Goal: Task Accomplishment & Management: Manage account settings

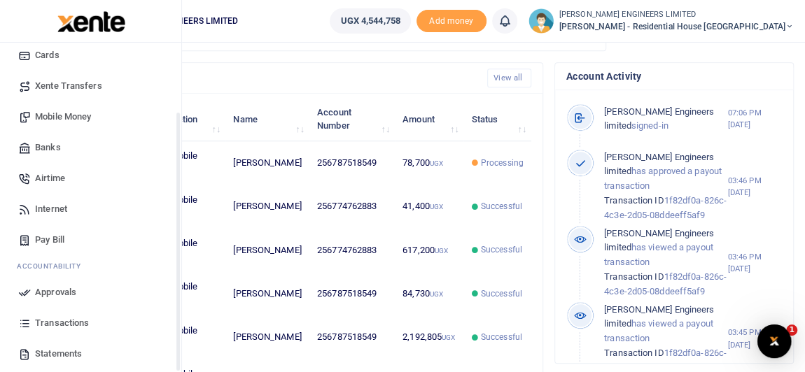
scroll to position [127, 0]
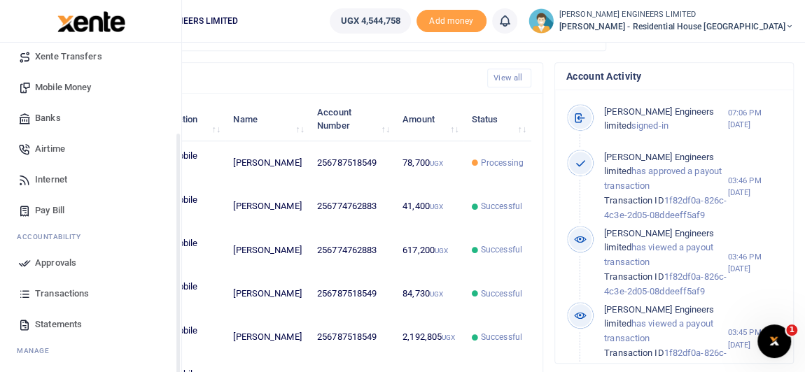
click at [62, 295] on span "Transactions" at bounding box center [62, 294] width 54 height 14
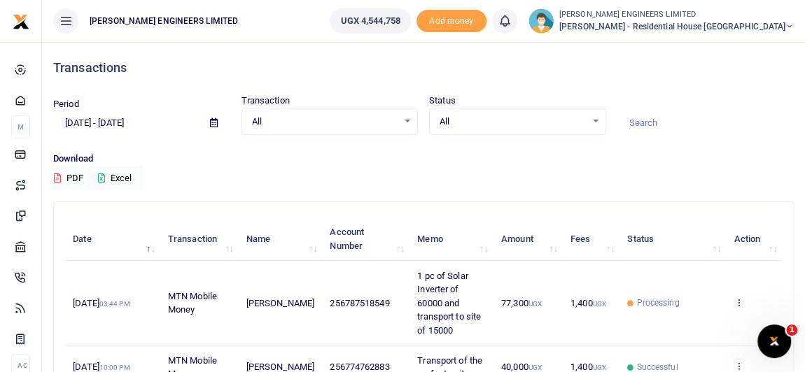
click at [639, 309] on span "Processing" at bounding box center [657, 303] width 43 height 13
click at [791, 22] on icon at bounding box center [790, 27] width 8 height 10
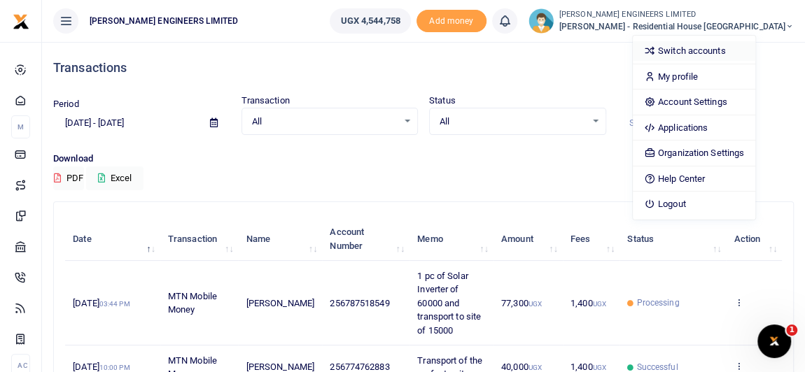
click at [727, 43] on link "Switch accounts" at bounding box center [694, 51] width 123 height 20
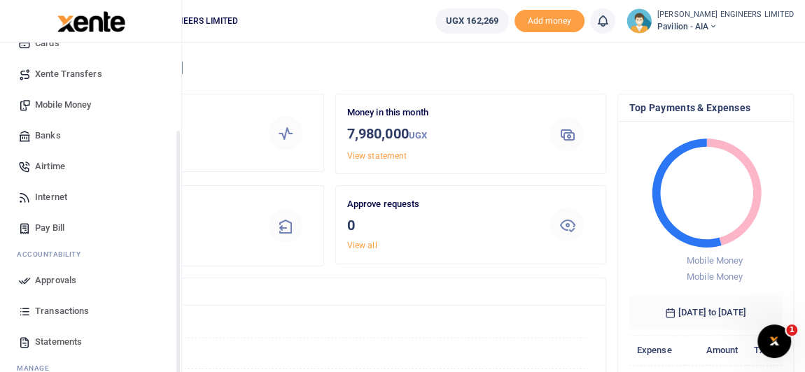
scroll to position [127, 0]
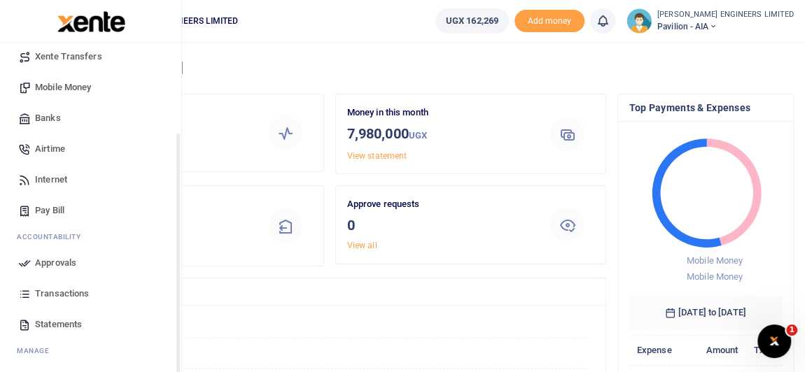
click at [69, 293] on span "Transactions" at bounding box center [62, 294] width 54 height 14
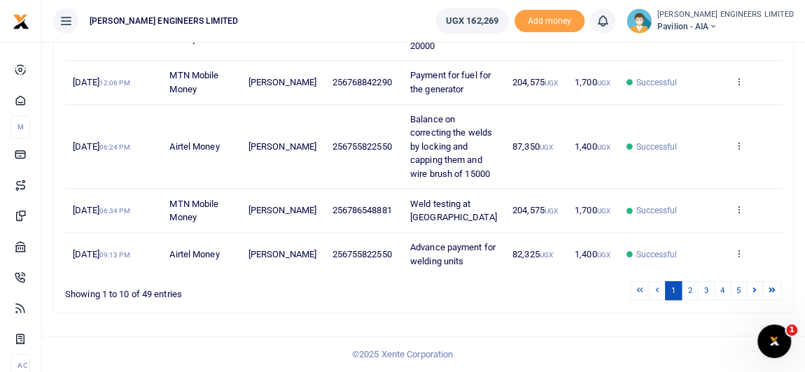
scroll to position [621, 0]
click at [692, 291] on link "2" at bounding box center [689, 290] width 17 height 19
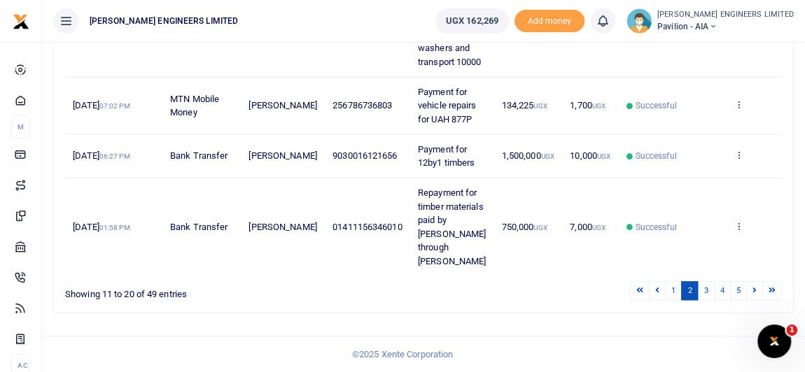
scroll to position [799, 0]
click at [707, 291] on link "3" at bounding box center [705, 290] width 17 height 19
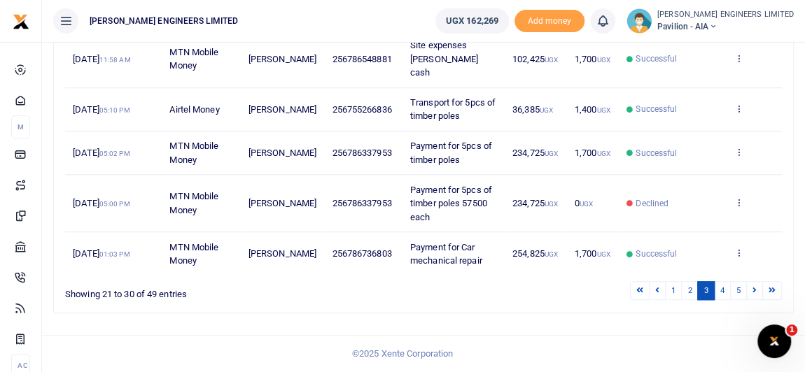
scroll to position [580, 0]
click at [724, 294] on link "4" at bounding box center [722, 290] width 17 height 19
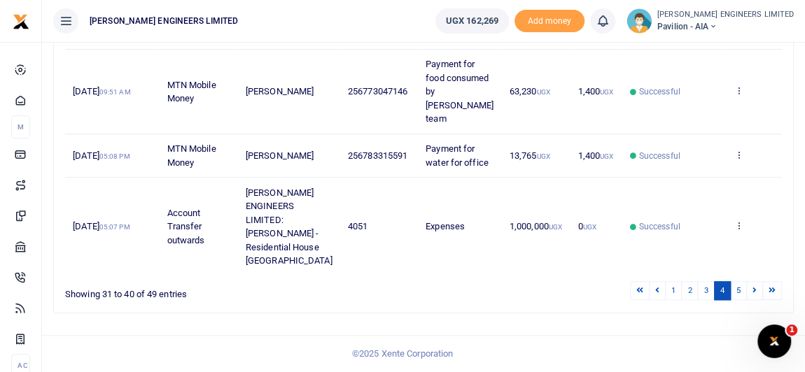
scroll to position [772, 0]
click at [705, 291] on link "3" at bounding box center [705, 290] width 17 height 19
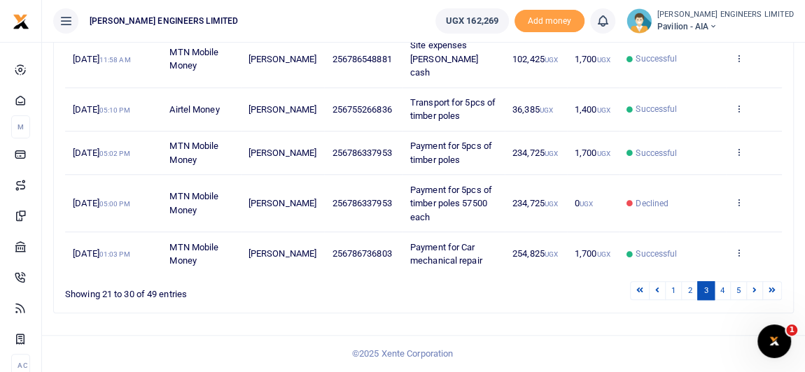
scroll to position [580, 0]
click at [695, 292] on link "2" at bounding box center [689, 290] width 17 height 19
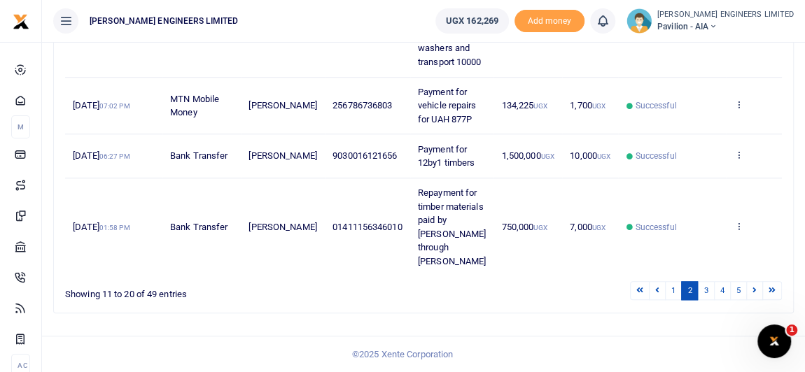
scroll to position [799, 0]
click at [678, 291] on link "1" at bounding box center [673, 290] width 17 height 19
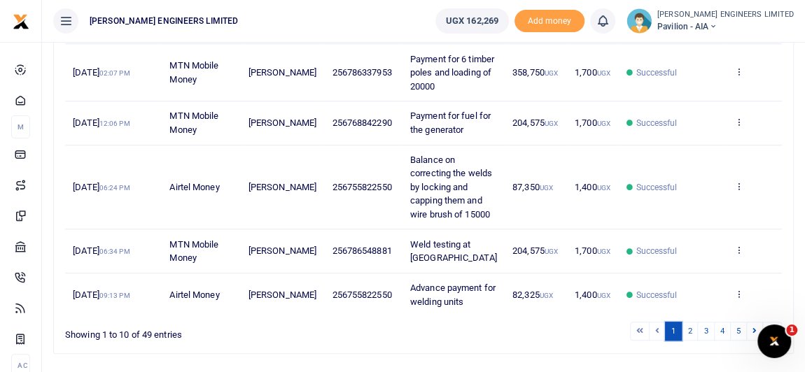
scroll to position [597, 0]
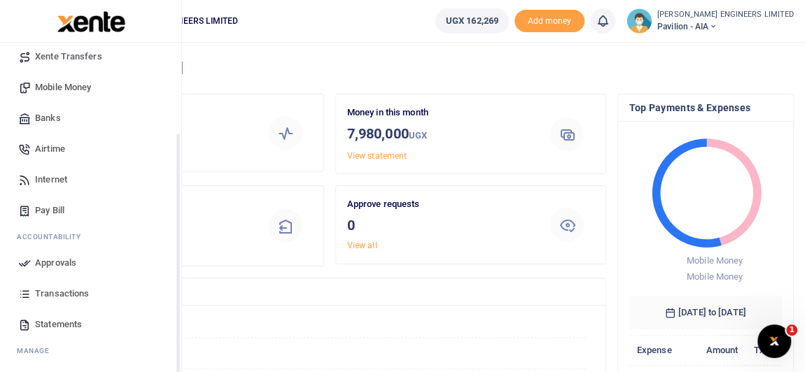
click at [56, 292] on span "Transactions" at bounding box center [62, 294] width 54 height 14
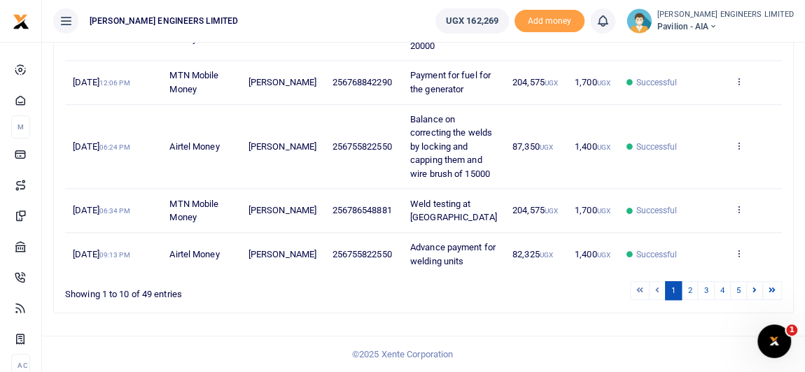
scroll to position [621, 0]
click at [693, 293] on link "2" at bounding box center [689, 290] width 17 height 19
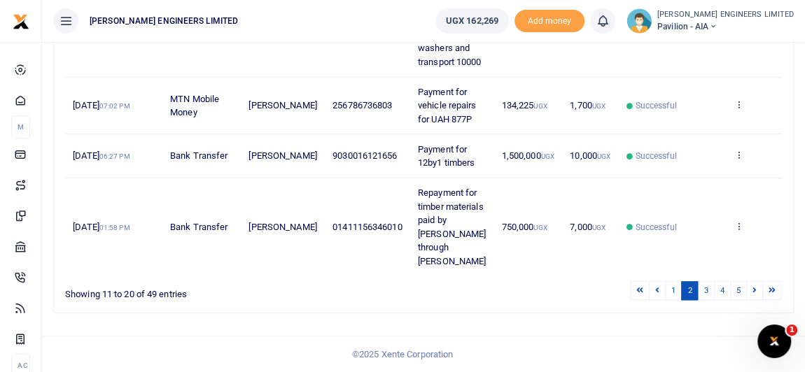
scroll to position [799, 0]
click at [709, 293] on link "3" at bounding box center [705, 290] width 17 height 19
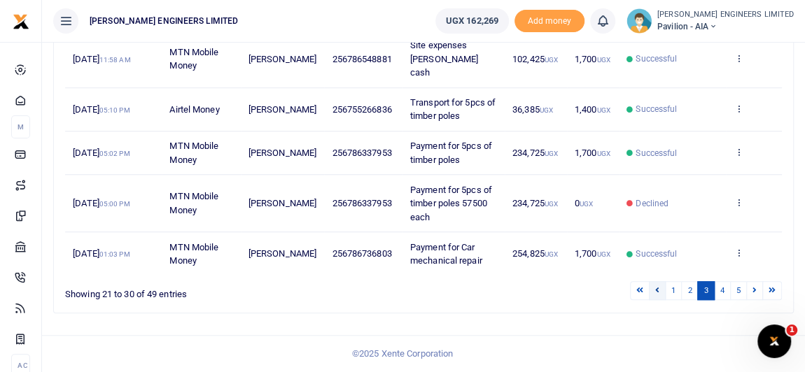
scroll to position [580, 0]
click at [693, 292] on link "2" at bounding box center [689, 290] width 17 height 19
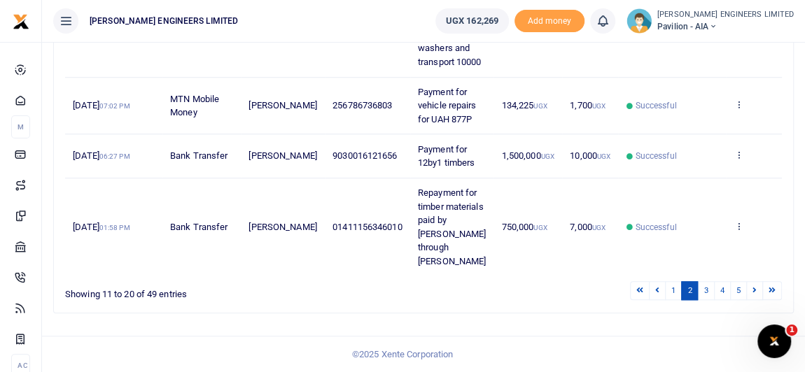
scroll to position [799, 0]
click at [681, 292] on link "1" at bounding box center [673, 290] width 17 height 19
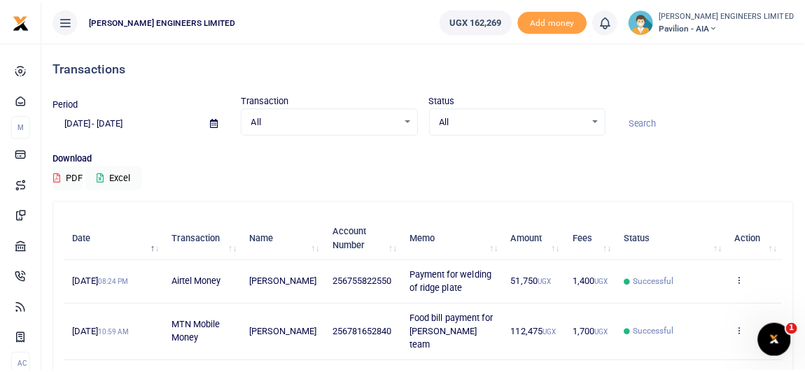
scroll to position [378, 0]
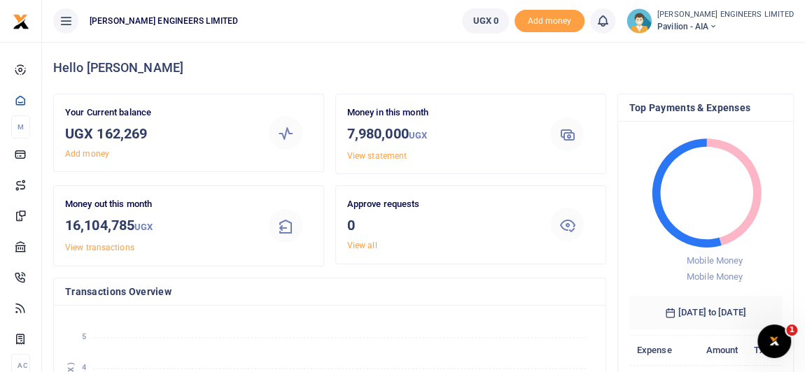
click at [717, 28] on icon at bounding box center [713, 27] width 8 height 10
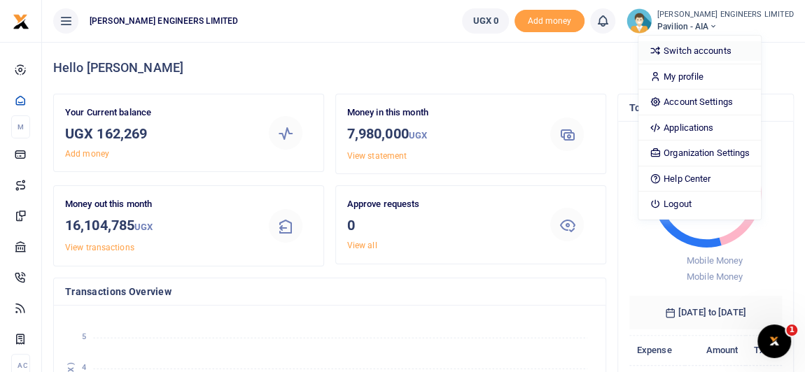
click at [739, 50] on link "Switch accounts" at bounding box center [700, 51] width 123 height 20
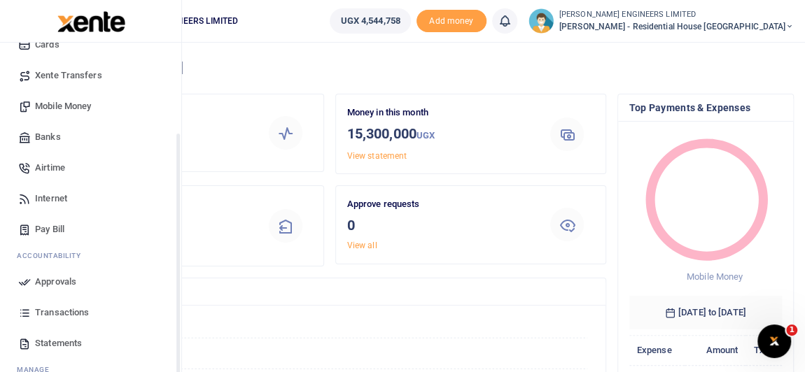
scroll to position [127, 0]
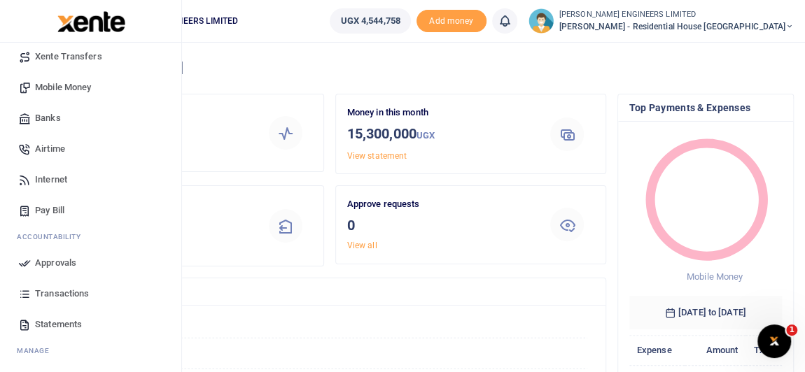
click at [66, 292] on span "Transactions" at bounding box center [62, 294] width 54 height 14
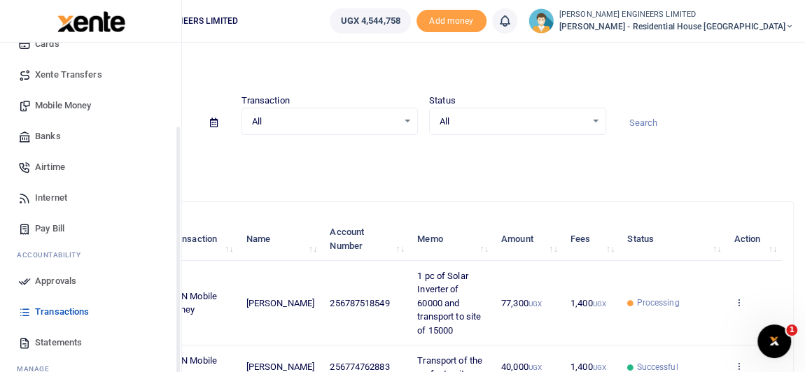
scroll to position [127, 0]
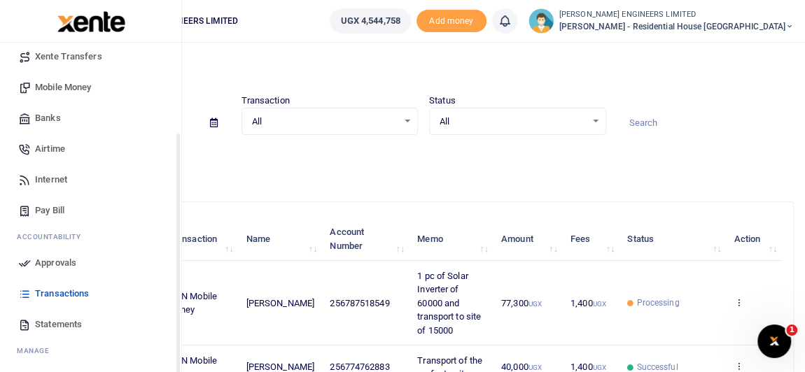
click at [55, 321] on span "Statements" at bounding box center [58, 325] width 47 height 14
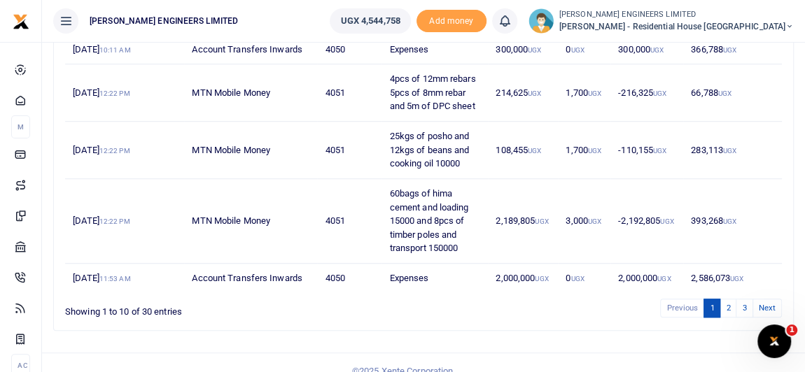
scroll to position [512, 0]
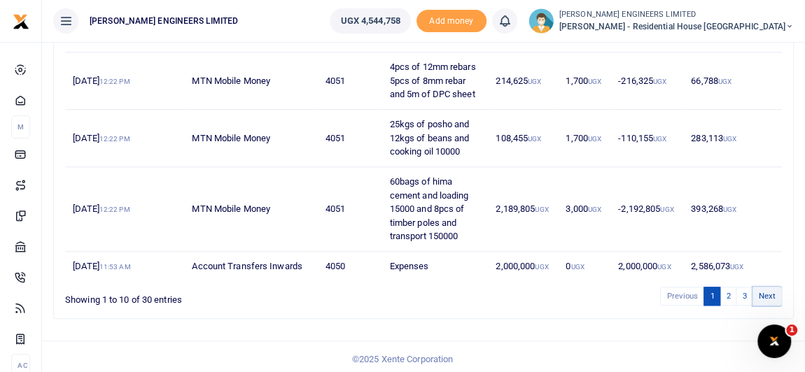
click at [768, 290] on link "Next" at bounding box center [767, 296] width 29 height 19
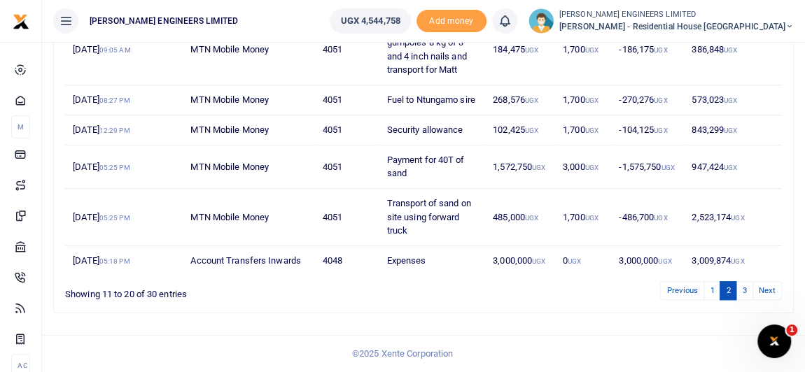
scroll to position [444, 0]
click at [768, 290] on link "Next" at bounding box center [767, 290] width 29 height 19
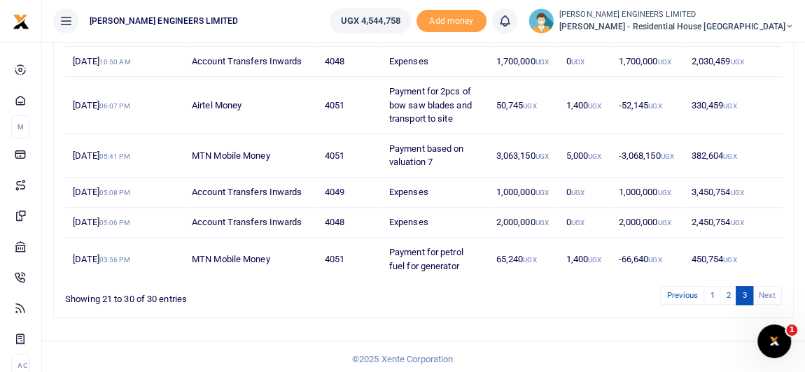
scroll to position [430, 0]
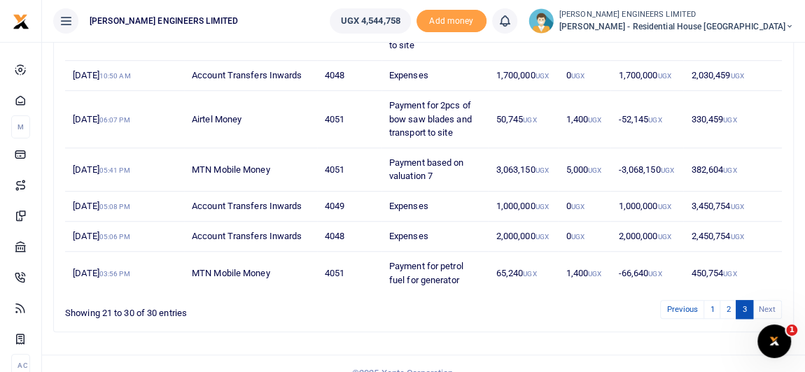
click at [768, 300] on li "Next" at bounding box center [767, 309] width 29 height 19
drag, startPoint x: 767, startPoint y: 291, endPoint x: 759, endPoint y: 292, distance: 8.4
click at [764, 300] on li "Next" at bounding box center [767, 309] width 29 height 19
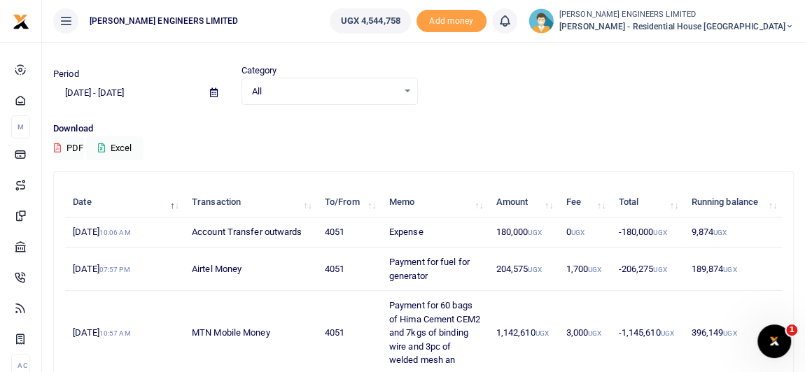
scroll to position [0, 0]
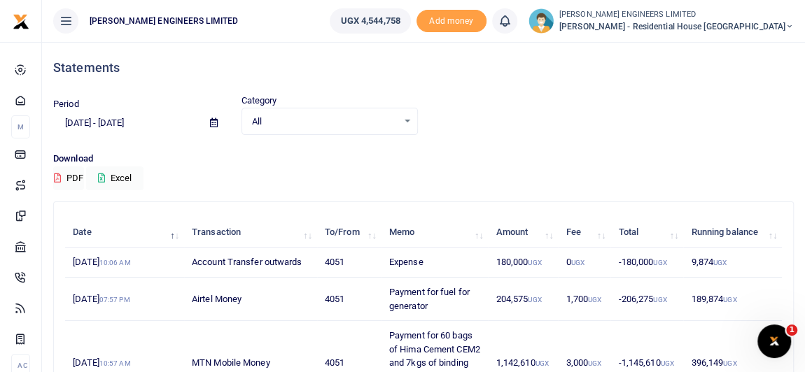
click at [213, 123] on icon at bounding box center [214, 122] width 8 height 9
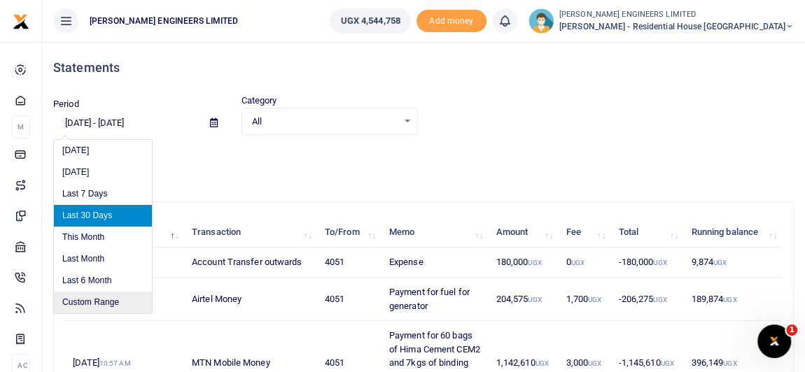
click at [89, 301] on li "Custom Range" at bounding box center [103, 303] width 98 height 22
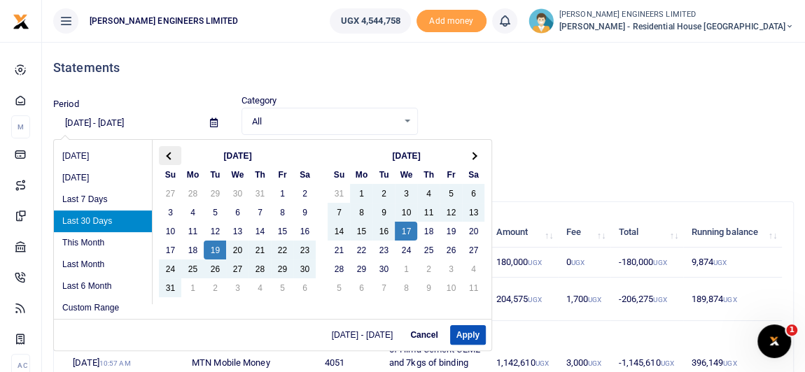
click at [170, 154] on span at bounding box center [171, 156] width 8 height 8
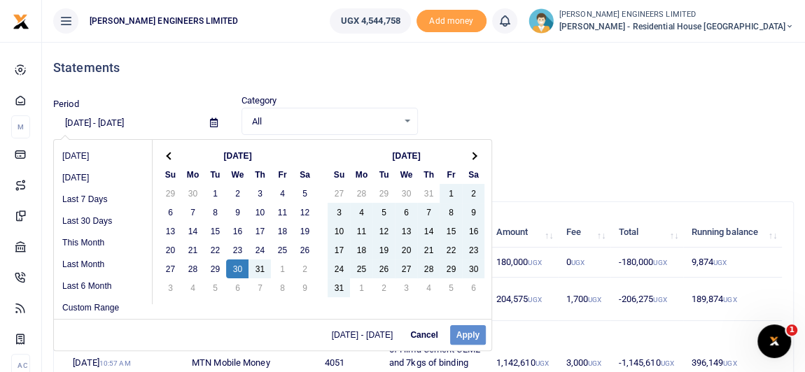
click at [469, 337] on div "[DATE] - [DATE] Cancel Apply" at bounding box center [273, 335] width 438 height 32
click at [468, 332] on div "[DATE] - [DATE] Cancel Apply" at bounding box center [273, 335] width 438 height 32
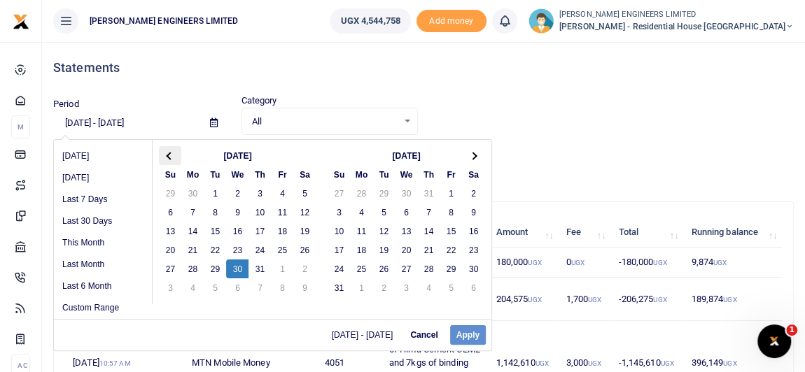
click at [168, 156] on span at bounding box center [171, 156] width 8 height 8
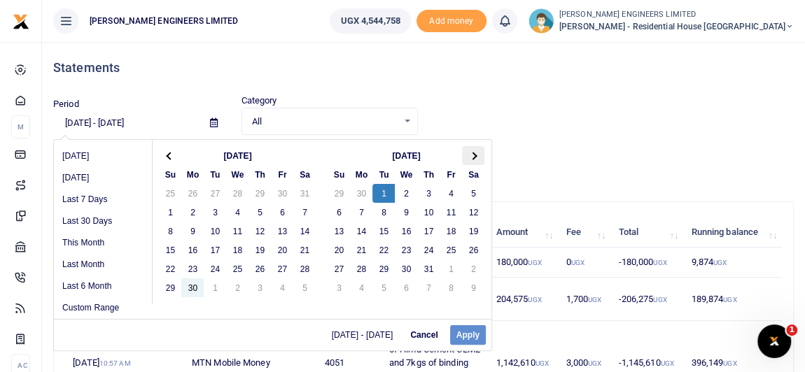
click at [478, 158] on th at bounding box center [473, 155] width 22 height 19
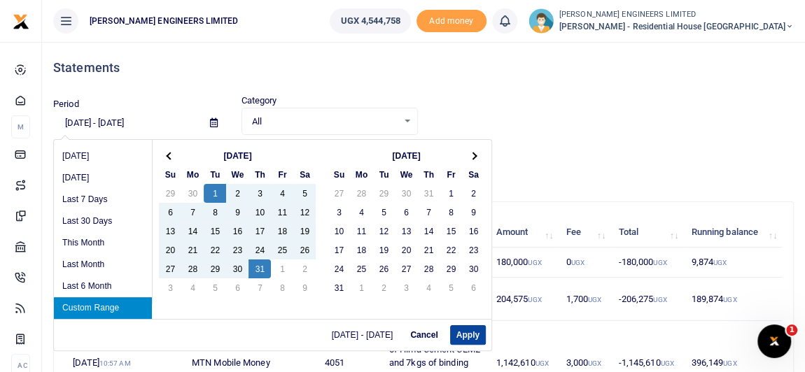
click at [469, 338] on button "Apply" at bounding box center [468, 336] width 36 height 20
type input "[DATE] - [DATE]"
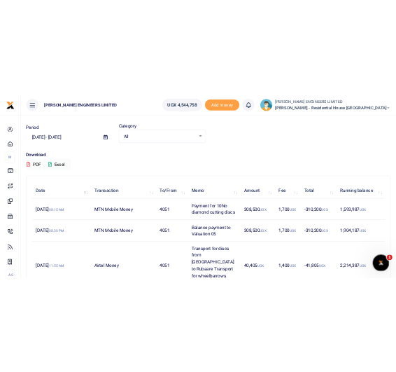
scroll to position [63, 0]
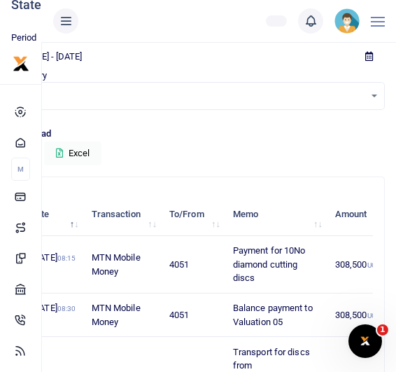
click at [267, 305] on td "Balance payment to Valuation 05" at bounding box center [276, 314] width 102 height 43
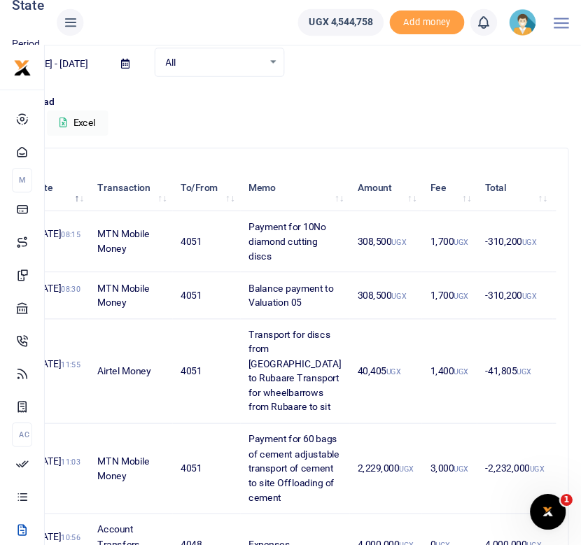
scroll to position [62, 0]
